Goal: Transaction & Acquisition: Purchase product/service

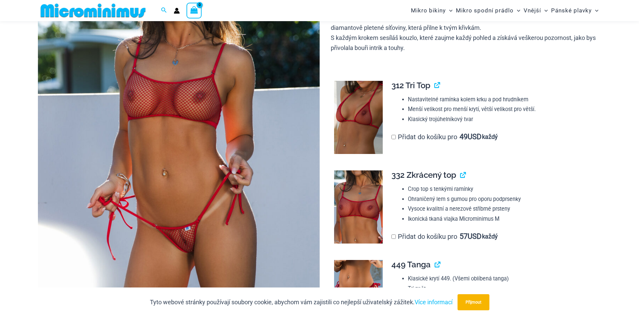
scroll to position [163, 0]
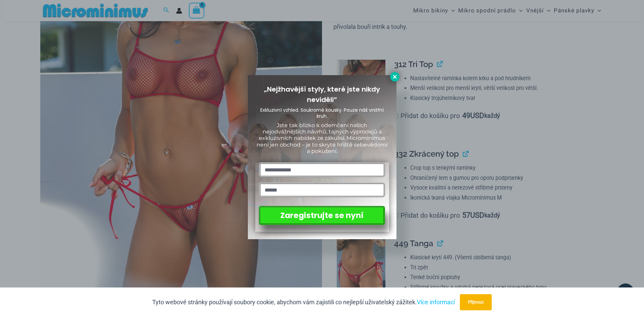
click at [395, 76] on icon at bounding box center [395, 77] width 4 height 4
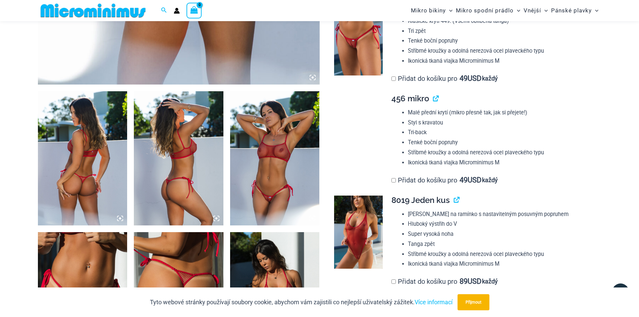
scroll to position [397, 0]
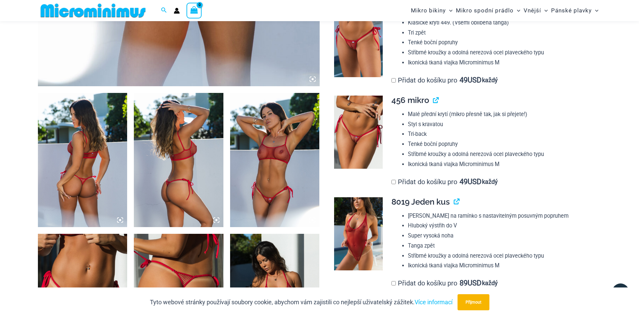
click at [357, 128] on img at bounding box center [358, 132] width 49 height 73
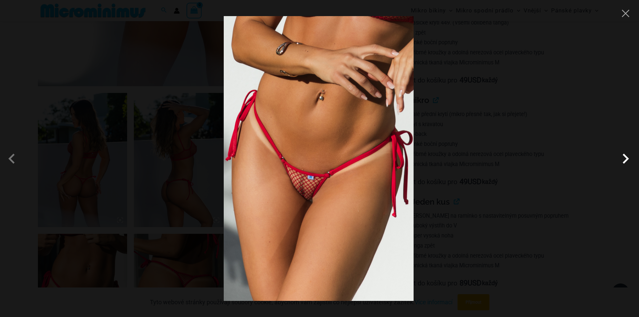
click at [625, 159] on span at bounding box center [625, 159] width 20 height 20
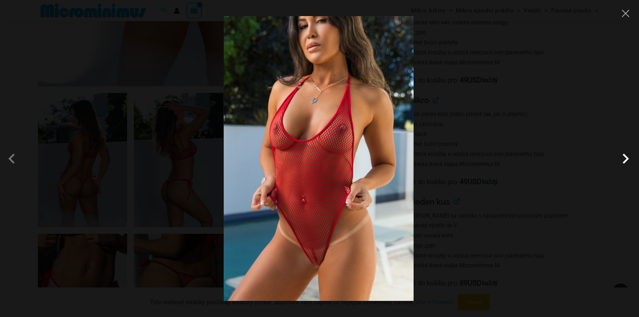
click at [625, 159] on span at bounding box center [625, 159] width 20 height 20
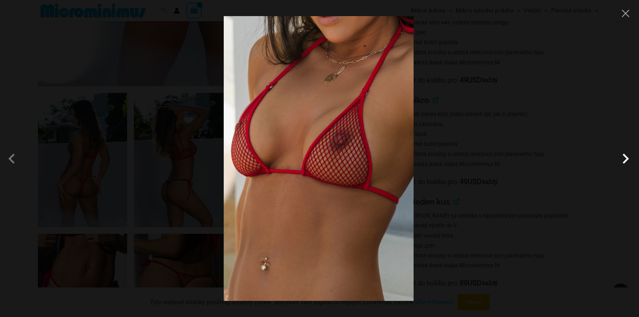
click at [625, 159] on span at bounding box center [625, 159] width 20 height 20
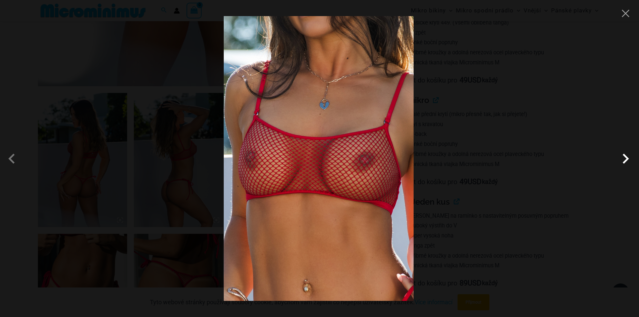
click at [625, 159] on span at bounding box center [625, 159] width 20 height 20
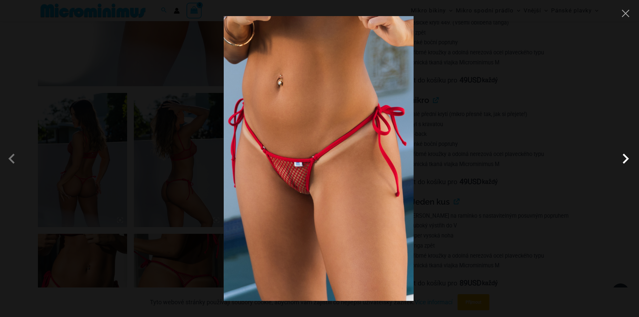
click at [625, 159] on span at bounding box center [625, 159] width 20 height 20
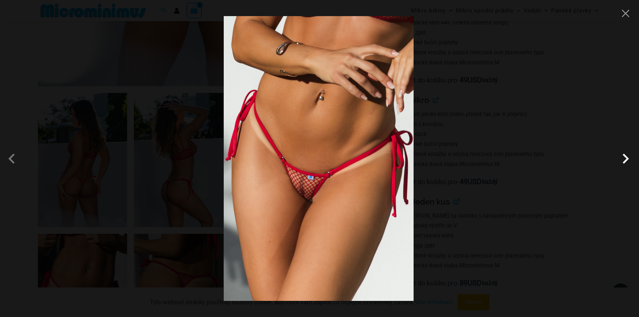
click at [625, 159] on span at bounding box center [625, 159] width 20 height 20
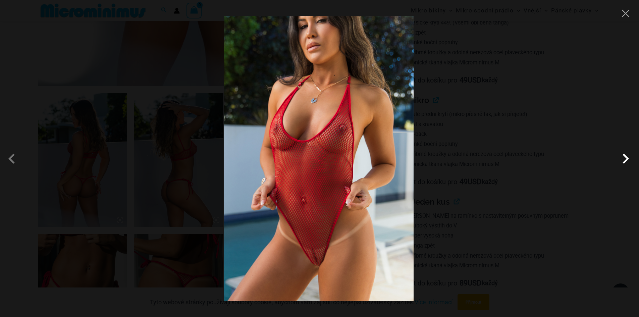
click at [625, 159] on span at bounding box center [625, 159] width 20 height 20
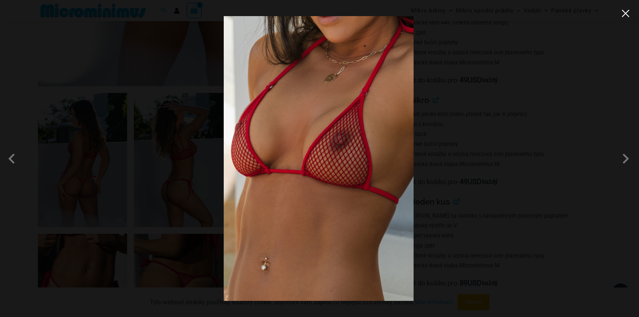
click at [624, 12] on button "Close" at bounding box center [625, 13] width 10 height 10
